Goal: Information Seeking & Learning: Find contact information

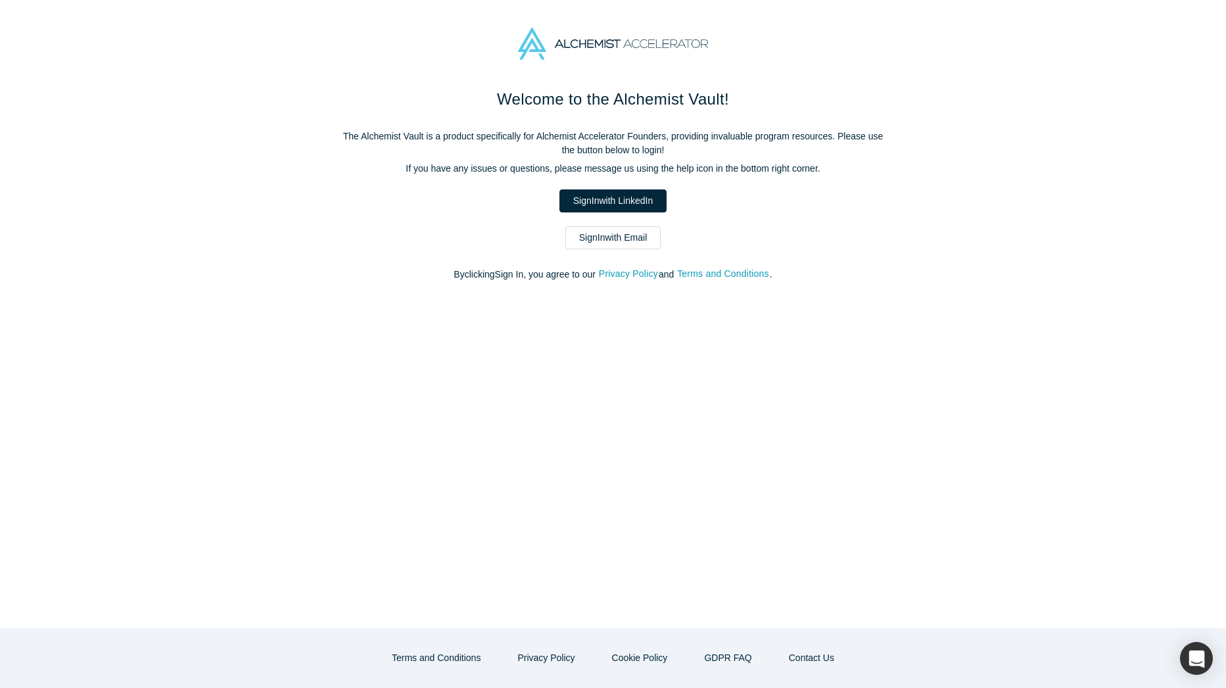
click at [450, 262] on div "Welcome to the Alchemist Vault! The Alchemist Vault is a product specifically f…" at bounding box center [613, 191] width 552 height 208
click at [644, 233] on link "Sign In with Email" at bounding box center [613, 237] width 96 height 23
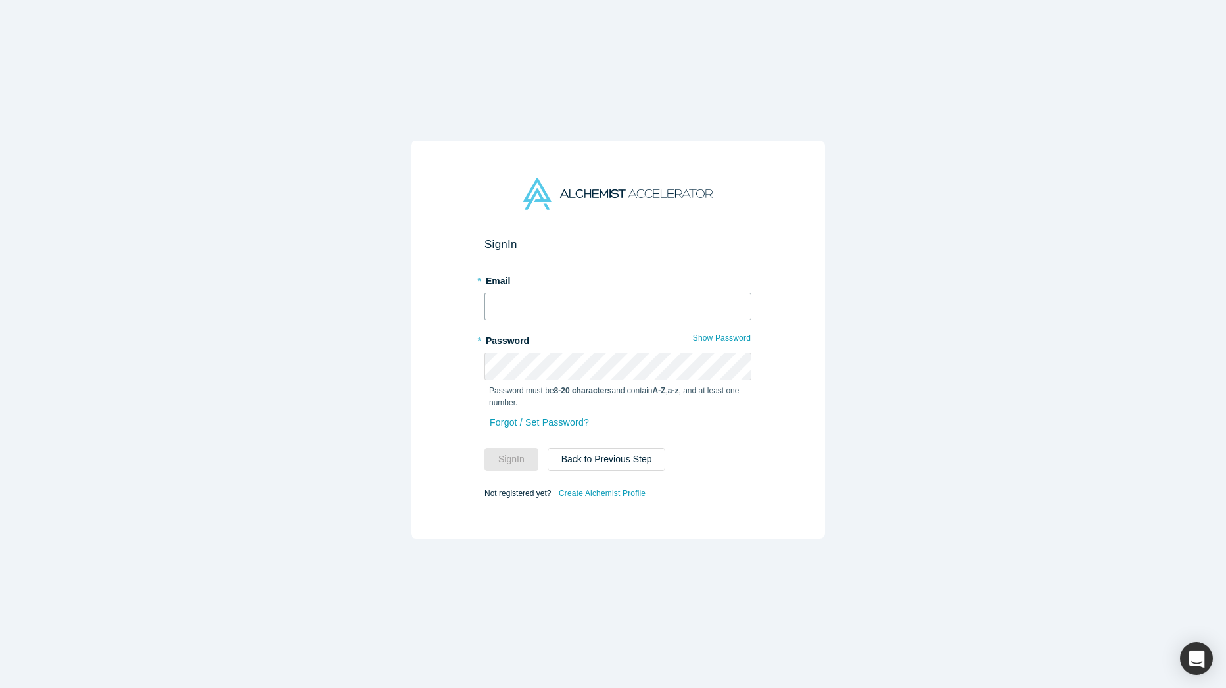
type input "[PERSON_NAME][EMAIL_ADDRESS]"
click at [502, 448] on button "Sign In" at bounding box center [511, 459] width 54 height 23
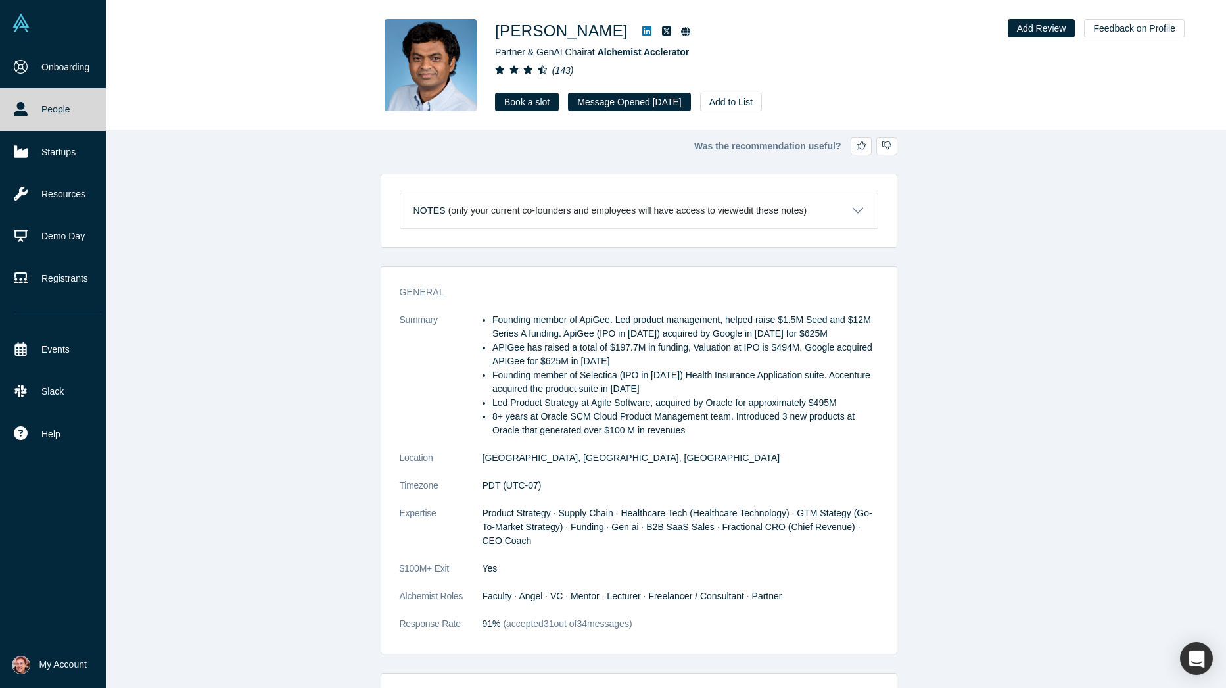
click at [48, 105] on link "People" at bounding box center [58, 109] width 116 height 42
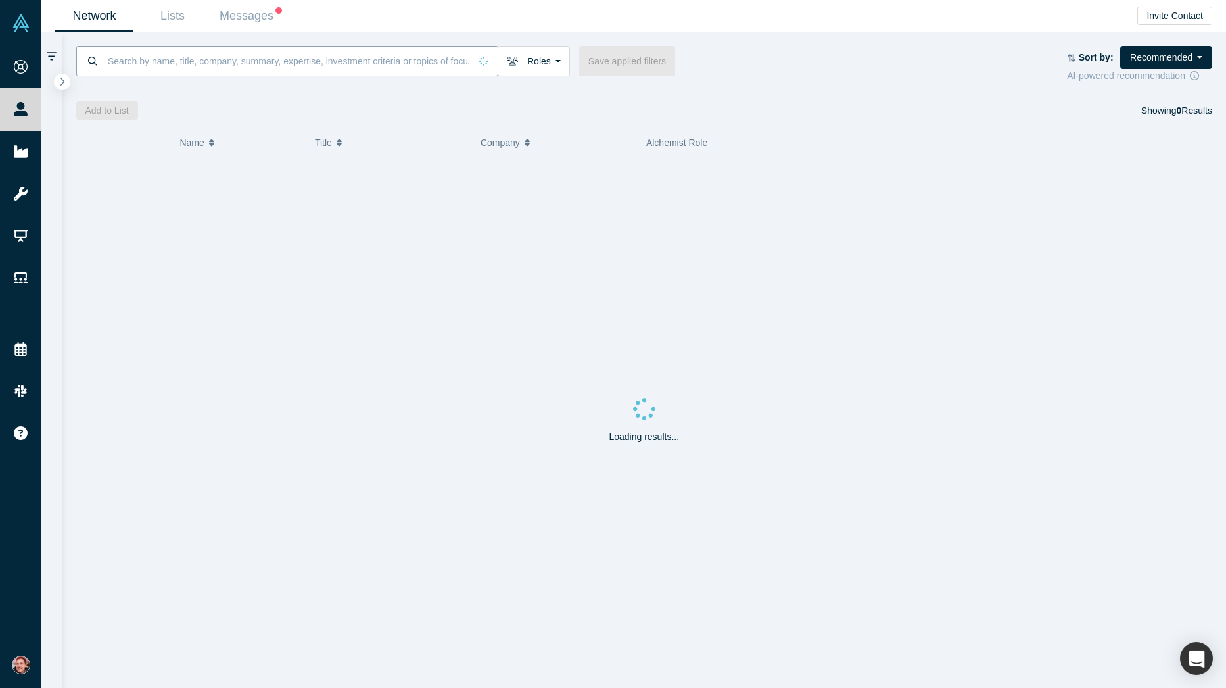
click at [191, 69] on input at bounding box center [288, 60] width 364 height 31
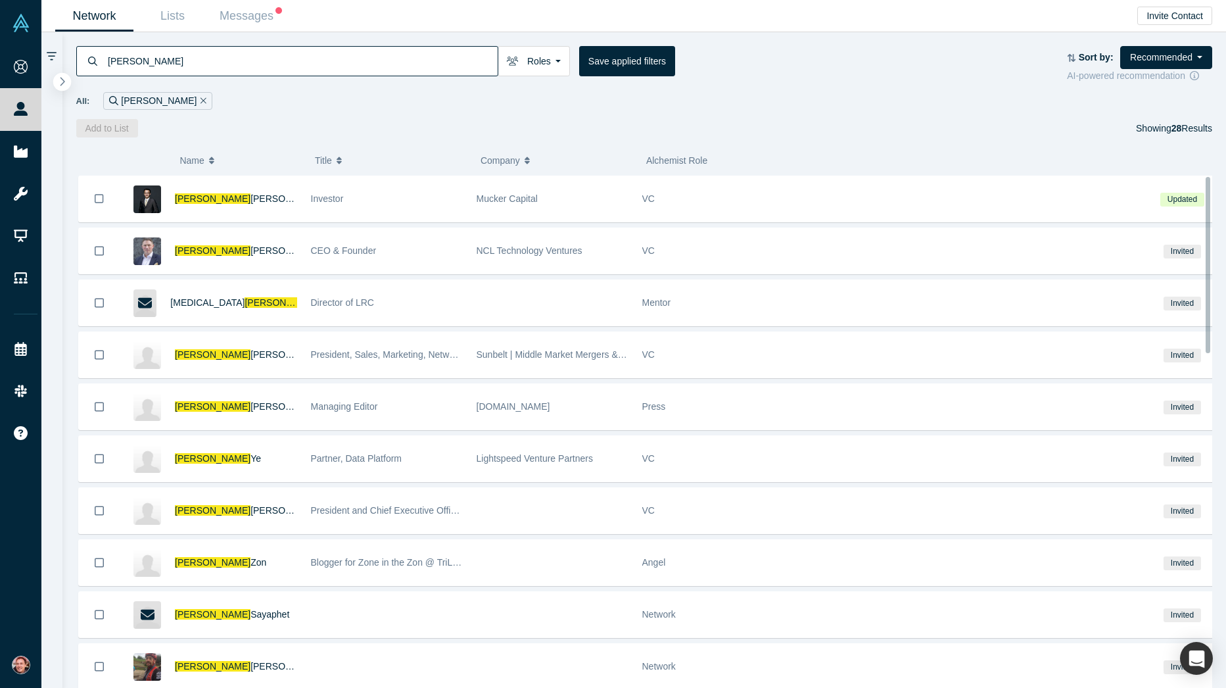
type input "[PERSON_NAME]"
drag, startPoint x: 68, startPoint y: 83, endPoint x: 65, endPoint y: 110, distance: 27.1
click at [68, 83] on button "button" at bounding box center [62, 82] width 16 height 16
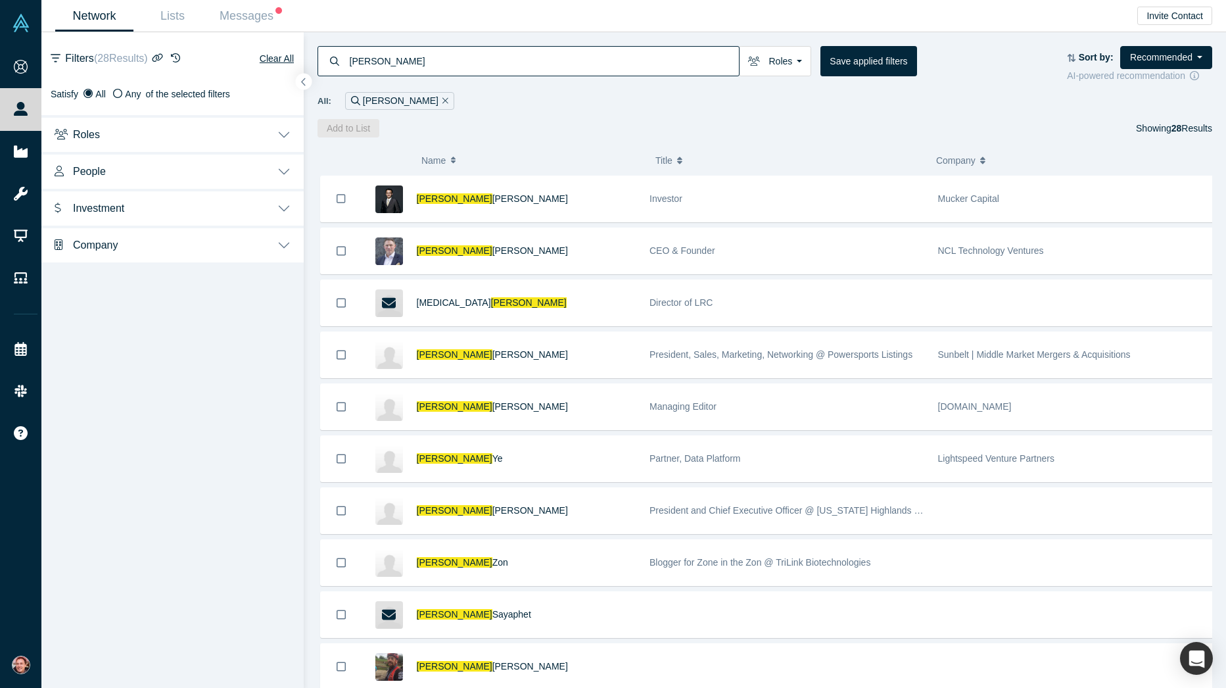
click at [229, 131] on button "Roles" at bounding box center [172, 133] width 262 height 37
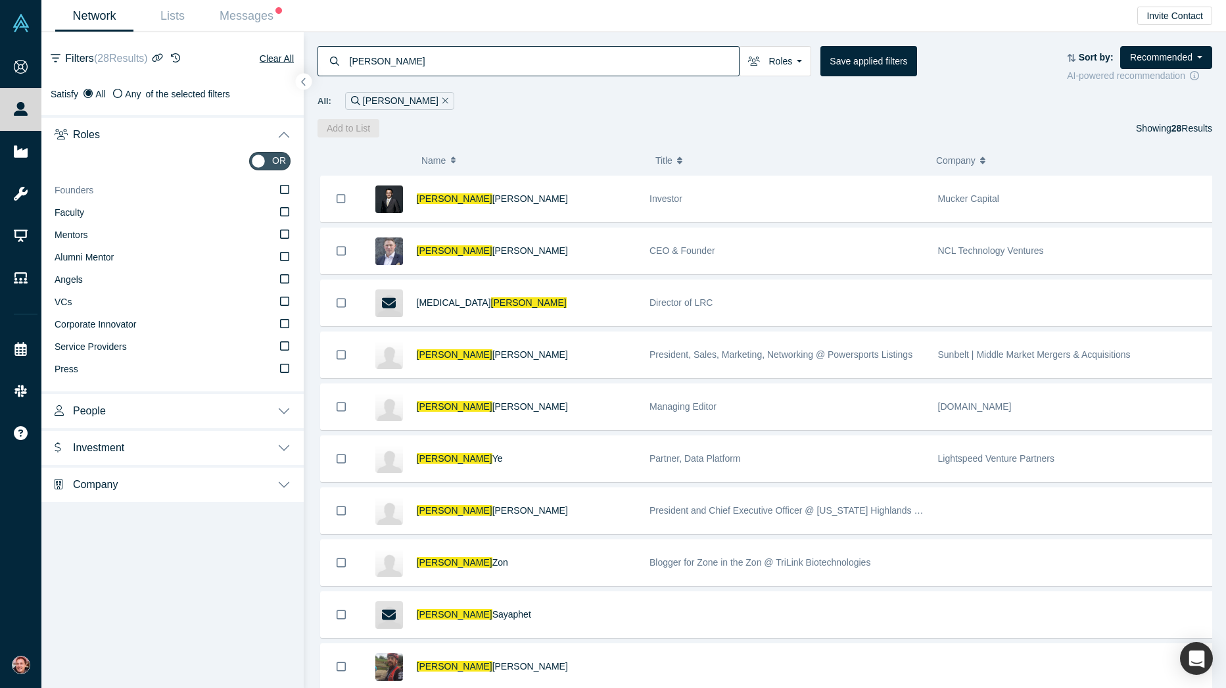
click at [116, 185] on label "Founders" at bounding box center [173, 190] width 236 height 22
click at [0, 0] on input "Founders" at bounding box center [0, 0] width 0 height 0
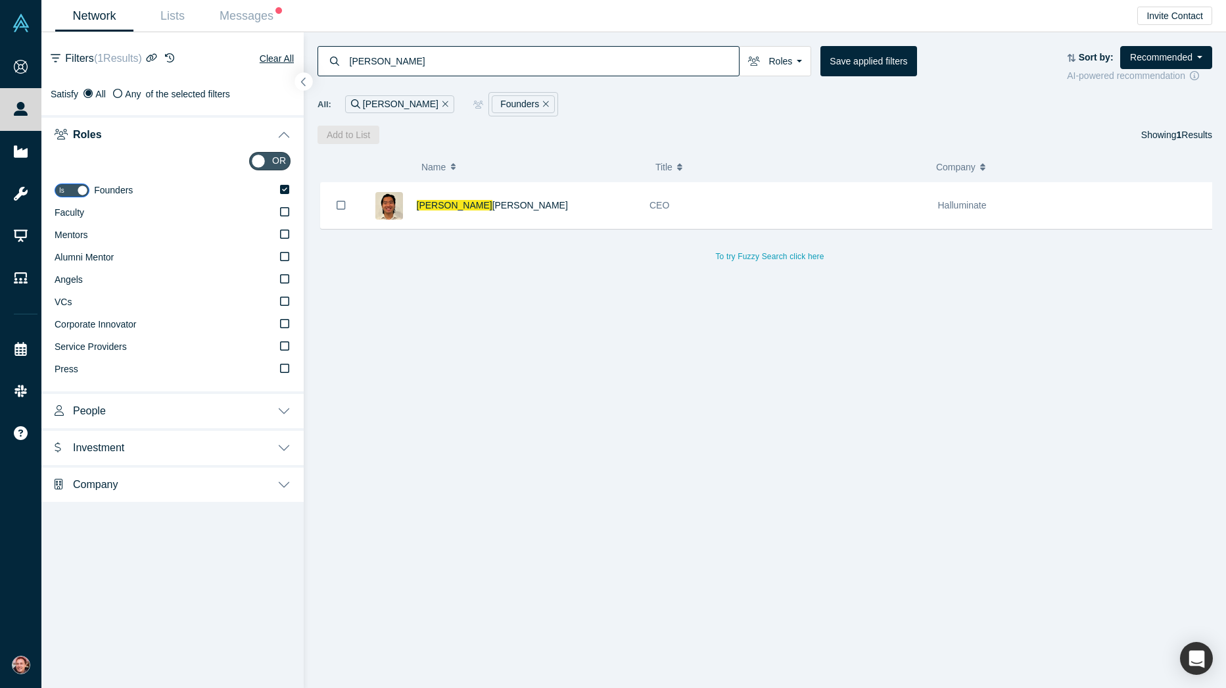
click at [308, 83] on button "button" at bounding box center [304, 82] width 18 height 18
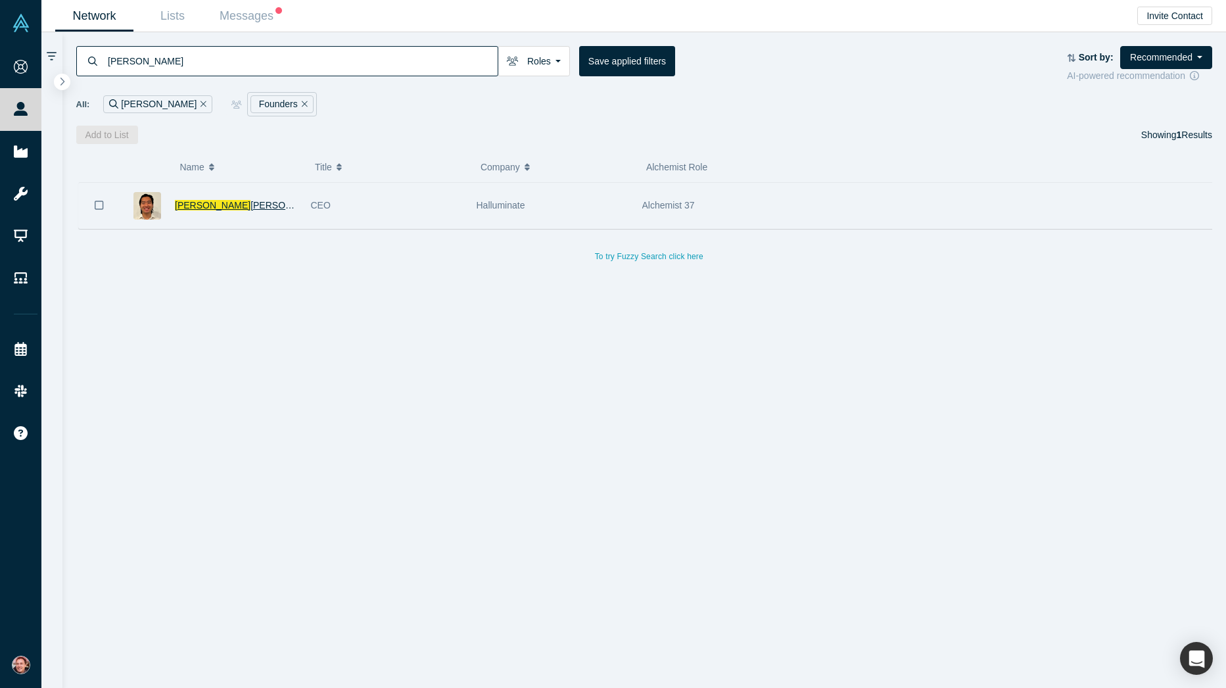
click at [250, 206] on span "[PERSON_NAME]" at bounding box center [288, 205] width 76 height 11
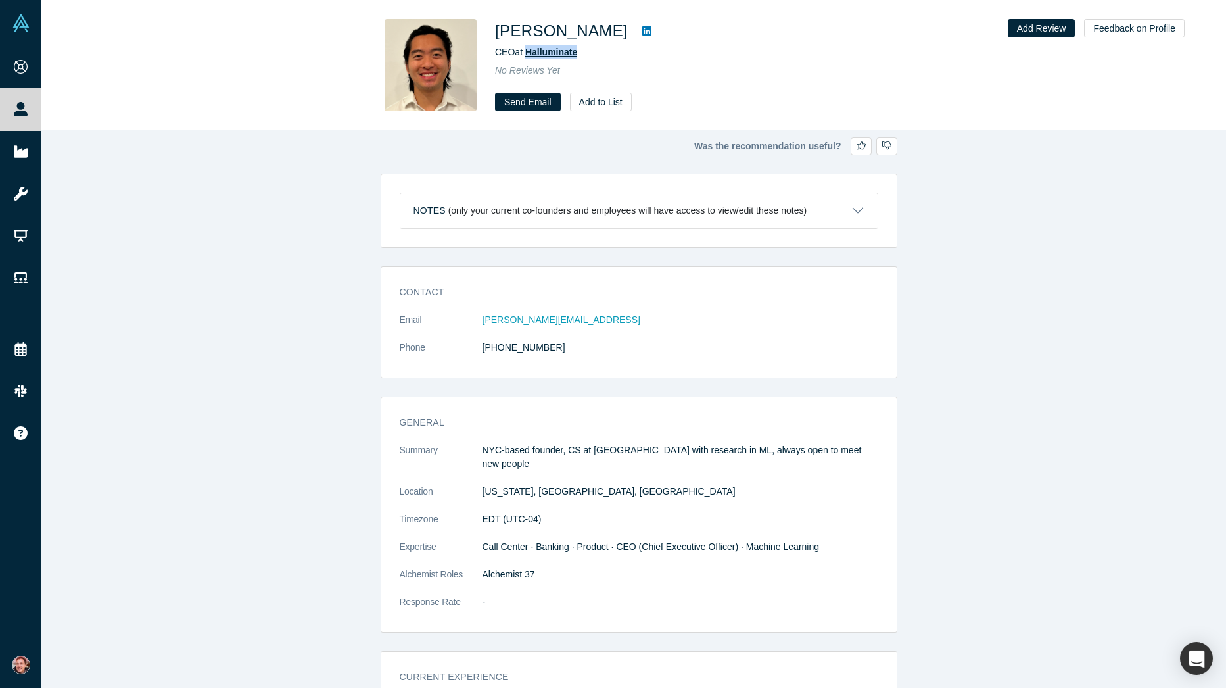
drag, startPoint x: 590, startPoint y: 48, endPoint x: 527, endPoint y: 55, distance: 64.1
click at [527, 55] on div "CEO at Halluminate" at bounding box center [679, 52] width 368 height 14
drag, startPoint x: 121, startPoint y: 300, endPoint x: 371, endPoint y: 166, distance: 284.4
click at [121, 300] on div "Contact Email [PERSON_NAME][EMAIL_ADDRESS] Phone [PHONE_NUMBER] General Summary…" at bounding box center [638, 639] width 1194 height 746
click at [565, 53] on span "Halluminate" at bounding box center [551, 52] width 52 height 11
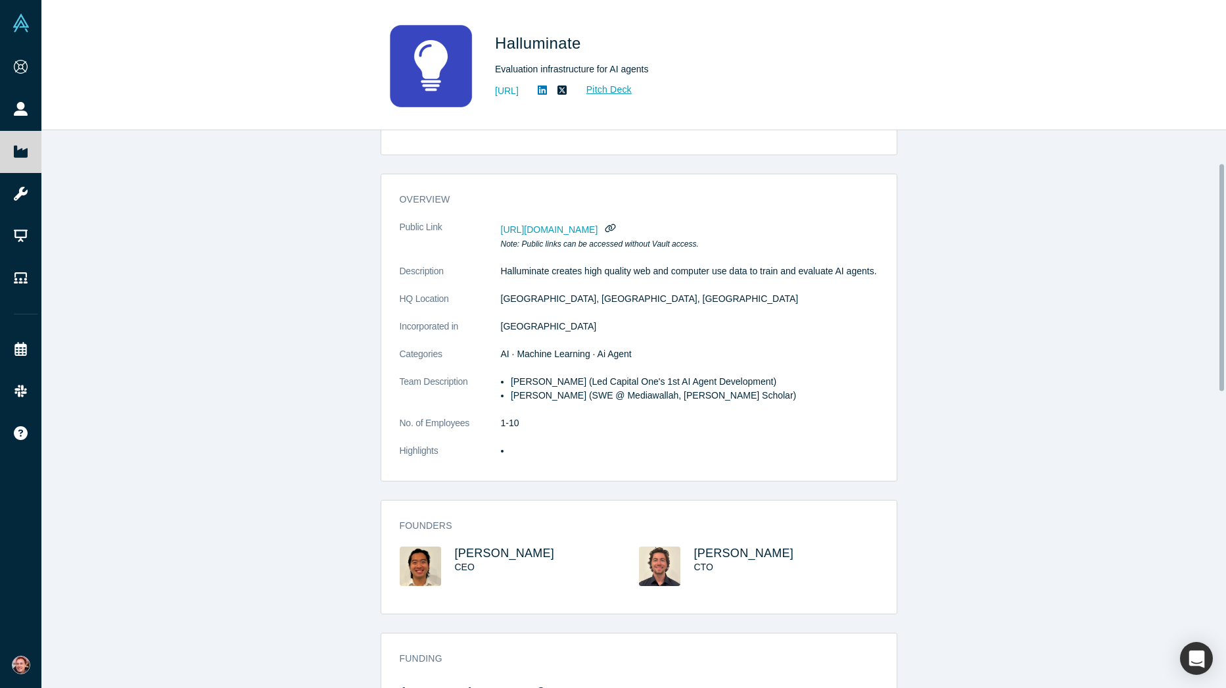
scroll to position [131, 0]
